Goal: Register for event/course

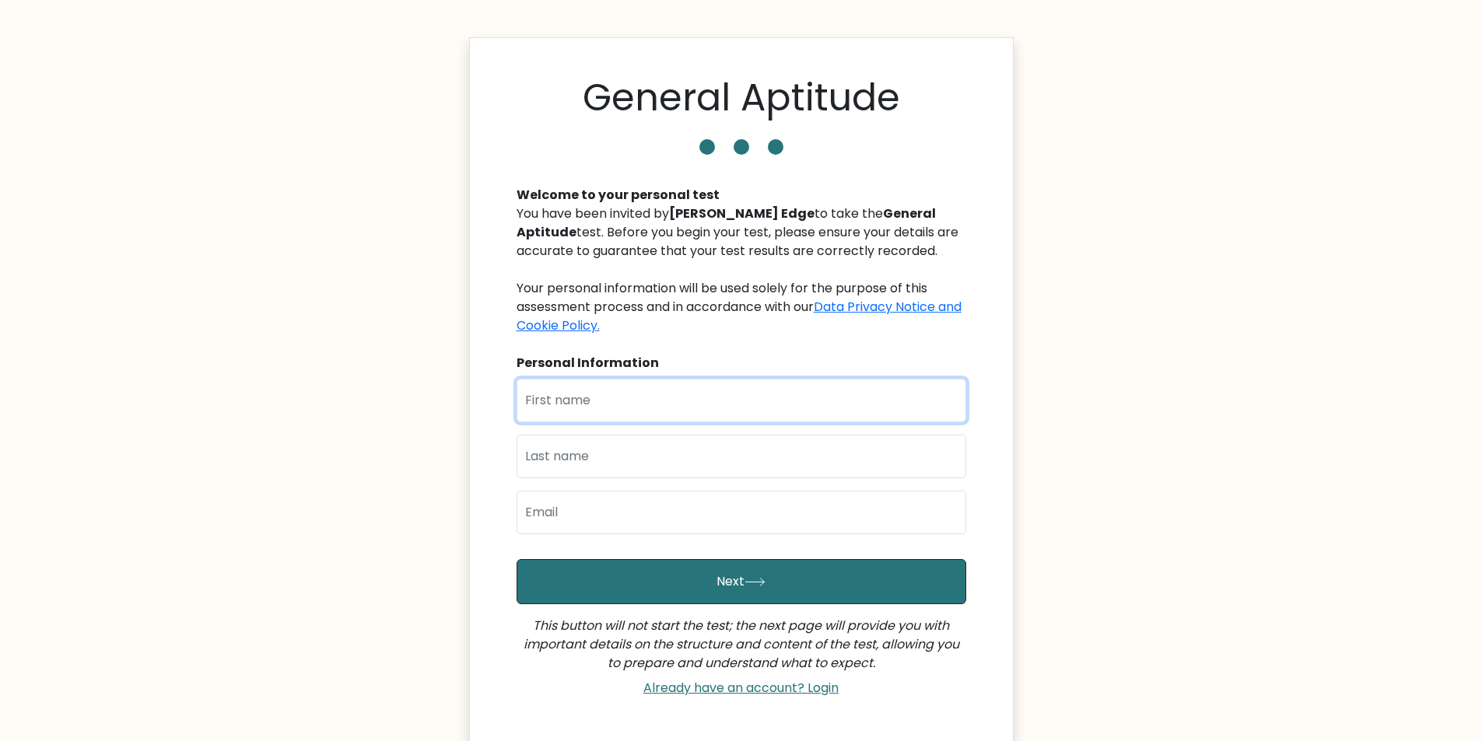
click at [689, 400] on input "text" at bounding box center [741, 401] width 450 height 44
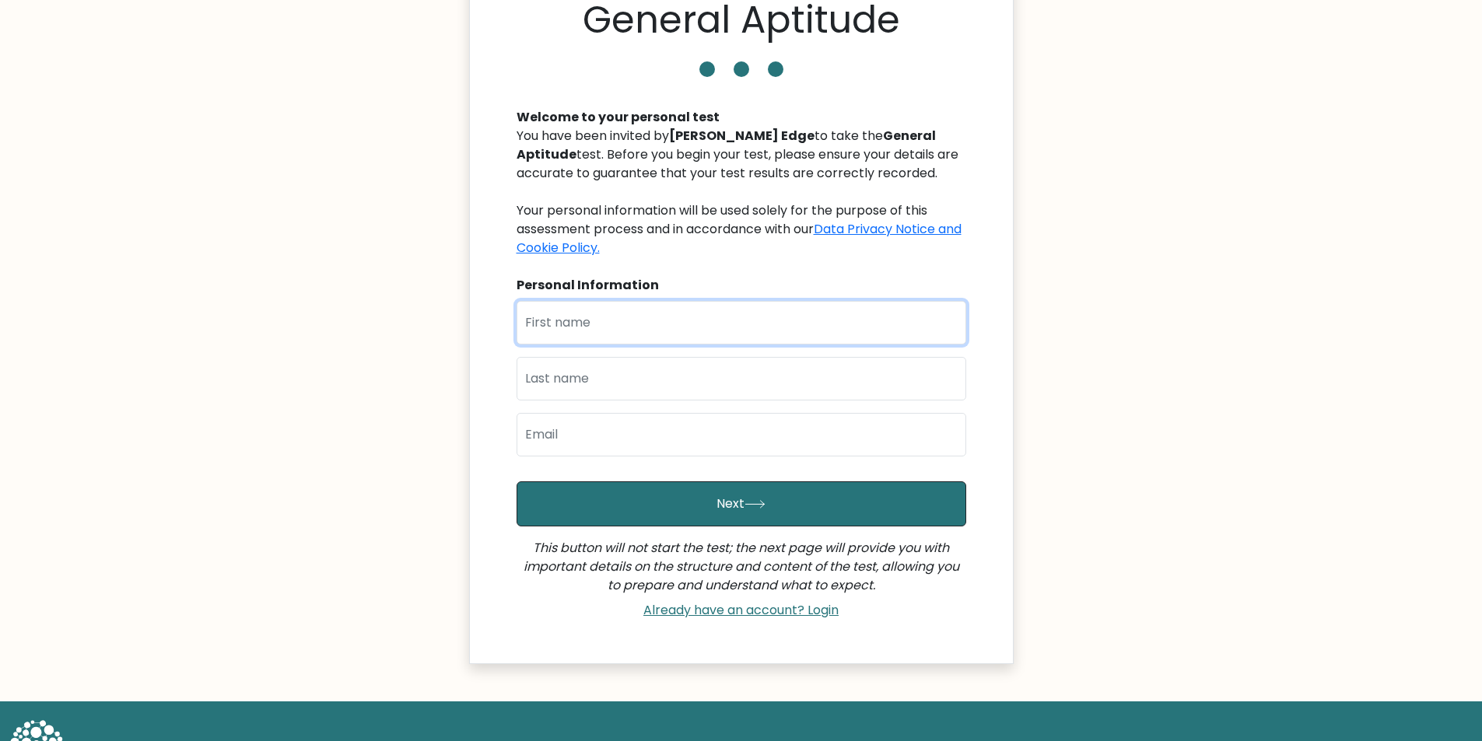
click at [706, 319] on input "text" at bounding box center [741, 323] width 450 height 44
type input "Ankit"
click at [701, 379] on input "text" at bounding box center [741, 379] width 450 height 44
type input "[PERSON_NAME]"
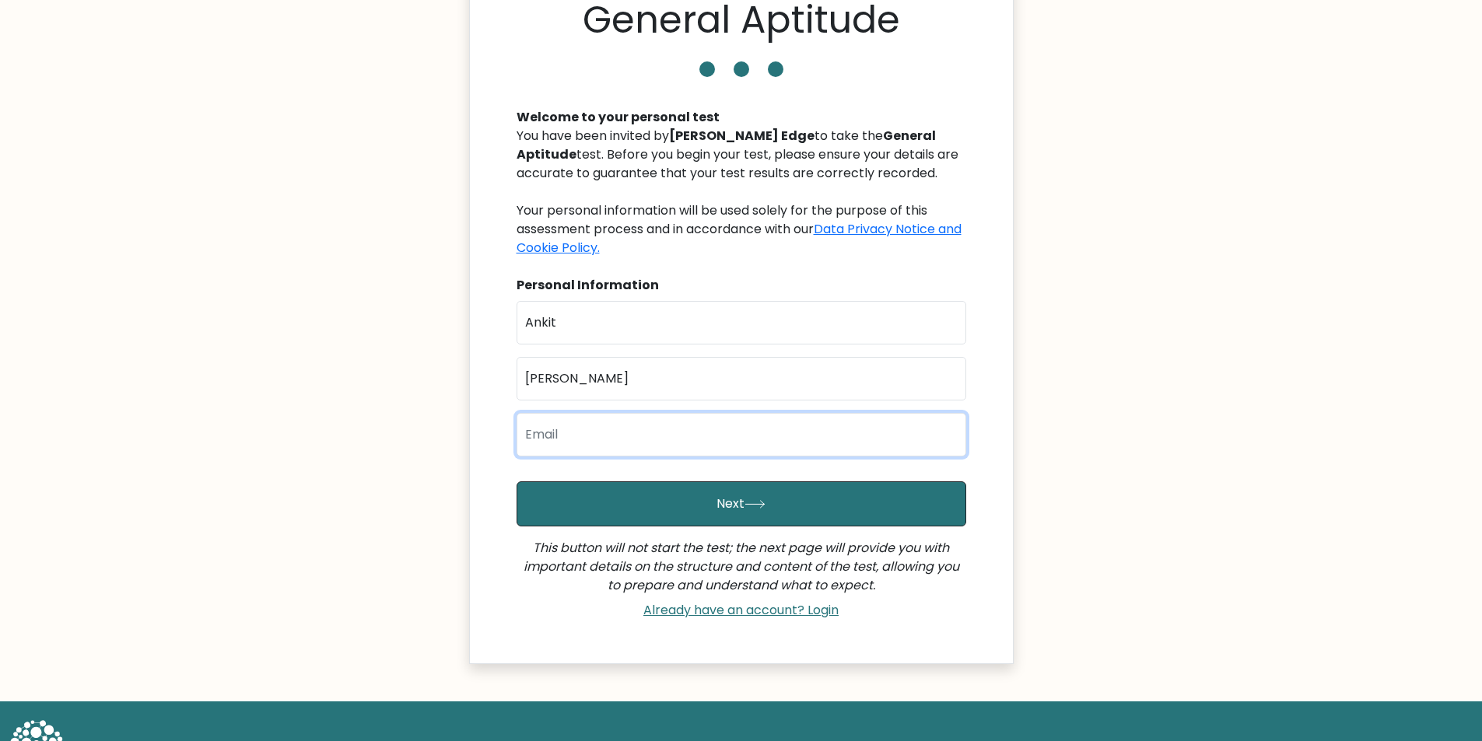
click at [625, 427] on input "email" at bounding box center [741, 435] width 450 height 44
type input "A"
click at [645, 436] on input "[EMAIL_ADDRESS][DOMAIN_NAME]" at bounding box center [741, 435] width 450 height 44
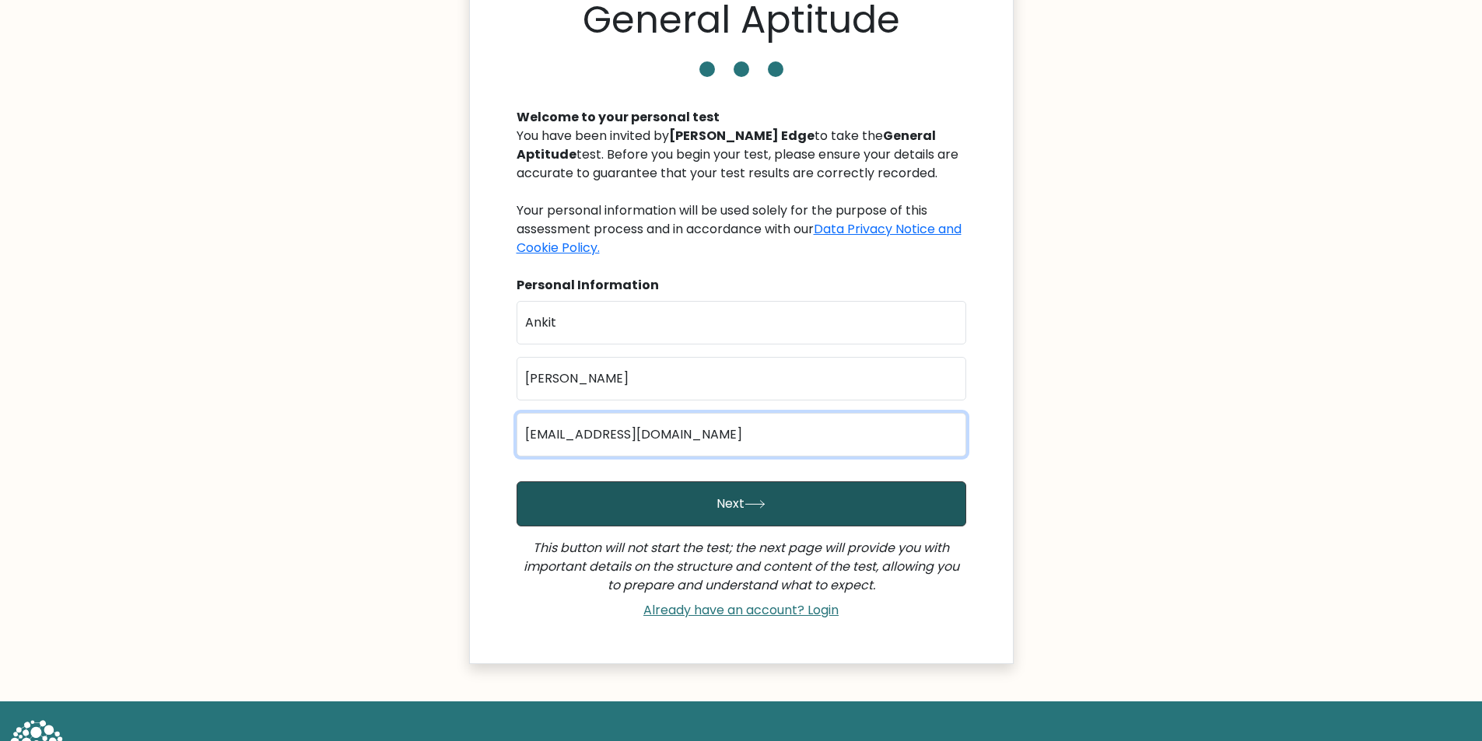
type input "[EMAIL_ADDRESS][DOMAIN_NAME]"
click at [516, 481] on button "Next" at bounding box center [741, 503] width 450 height 45
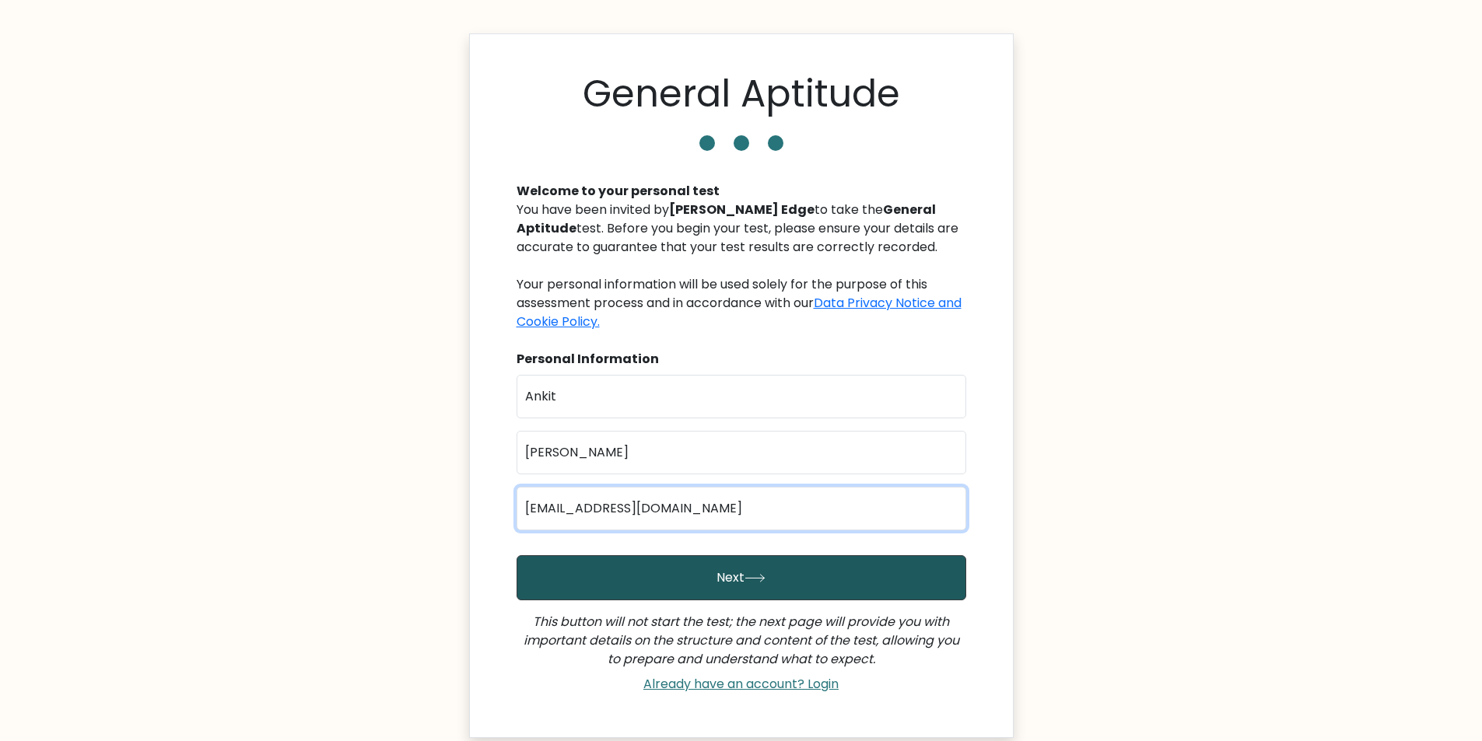
scroll to position [0, 0]
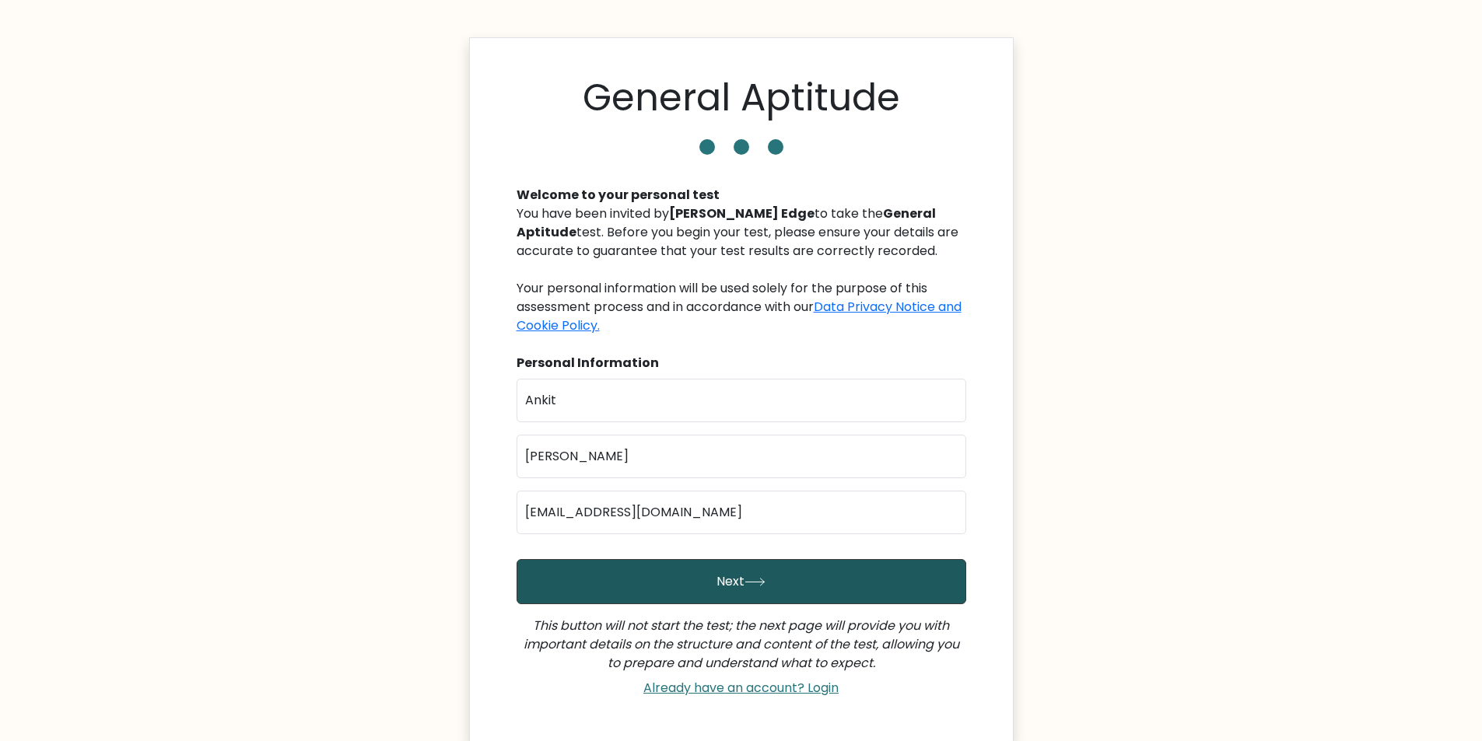
click at [713, 579] on button "Next" at bounding box center [741, 581] width 450 height 45
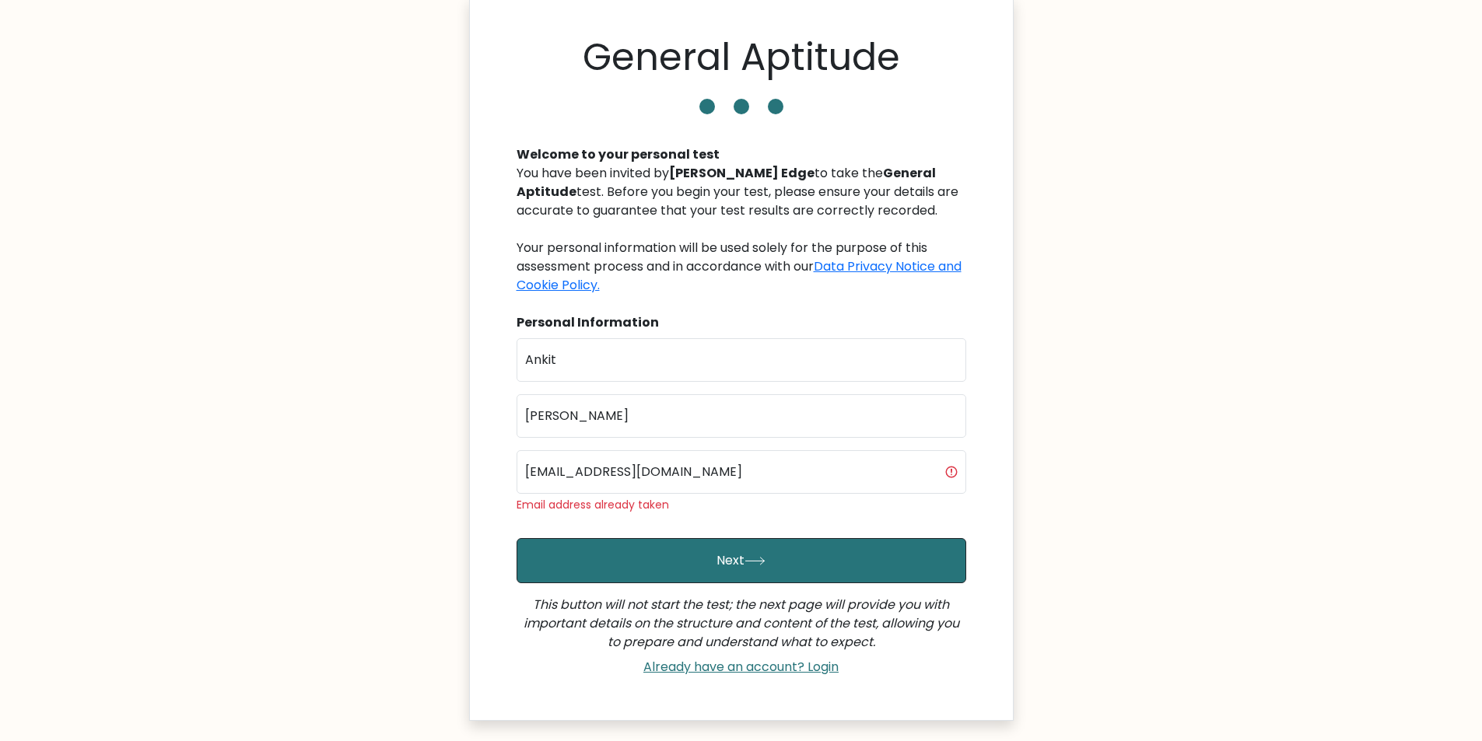
scroll to position [78, 0]
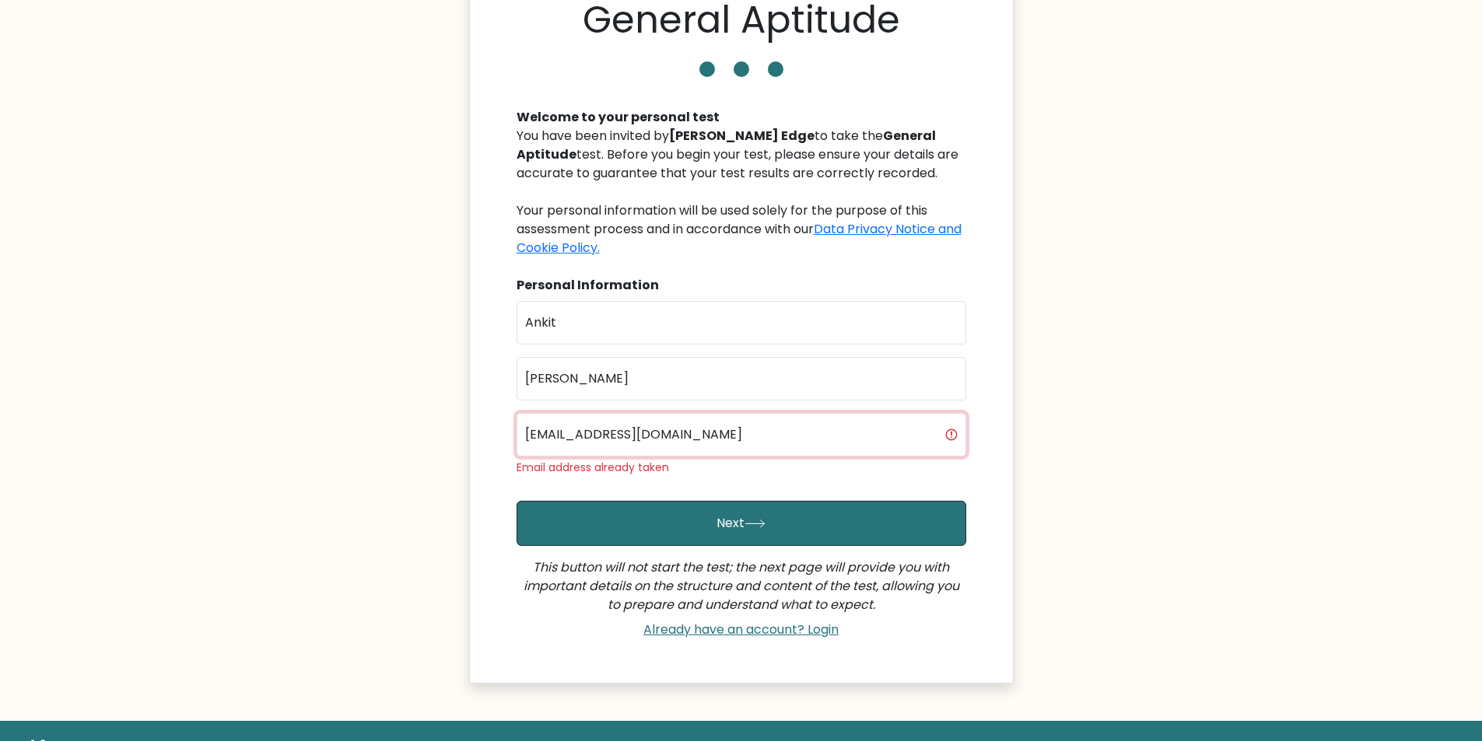
click at [649, 437] on input "[EMAIL_ADDRESS][DOMAIN_NAME]" at bounding box center [741, 435] width 450 height 44
type input "[EMAIL_ADDRESS][DOMAIN_NAME]"
click at [516, 501] on button "Next" at bounding box center [741, 523] width 450 height 45
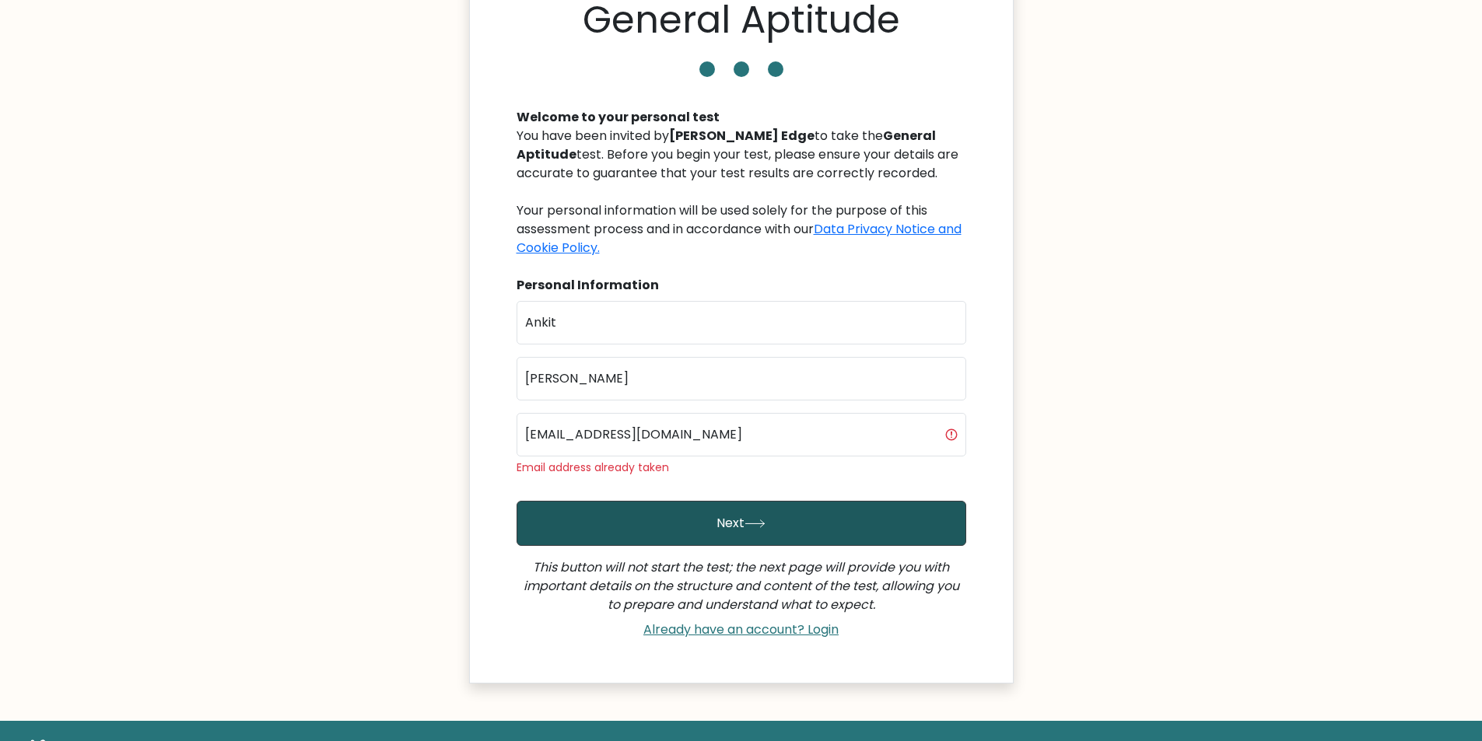
click at [708, 518] on button "Next" at bounding box center [741, 523] width 450 height 45
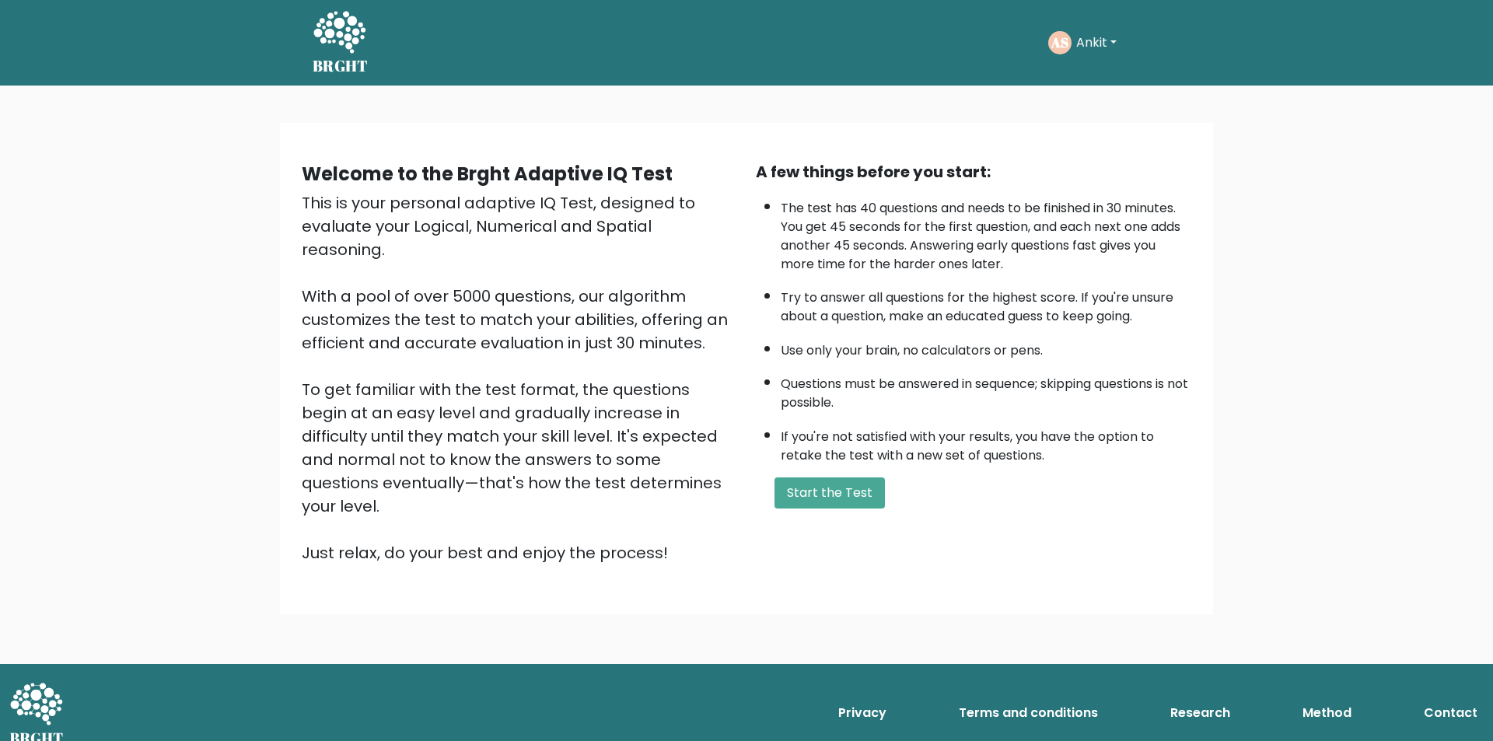
click at [1100, 49] on button "Ankit" at bounding box center [1097, 43] width 50 height 20
click at [835, 485] on button "Start the Test" at bounding box center [830, 493] width 110 height 31
click at [1107, 40] on button "Ankit" at bounding box center [1097, 43] width 50 height 20
click at [1385, 167] on div "Welcome to the Brght Adaptive IQ Test This is your personal adaptive IQ Test, d…" at bounding box center [746, 375] width 1493 height 579
